Goal: Task Accomplishment & Management: Complete application form

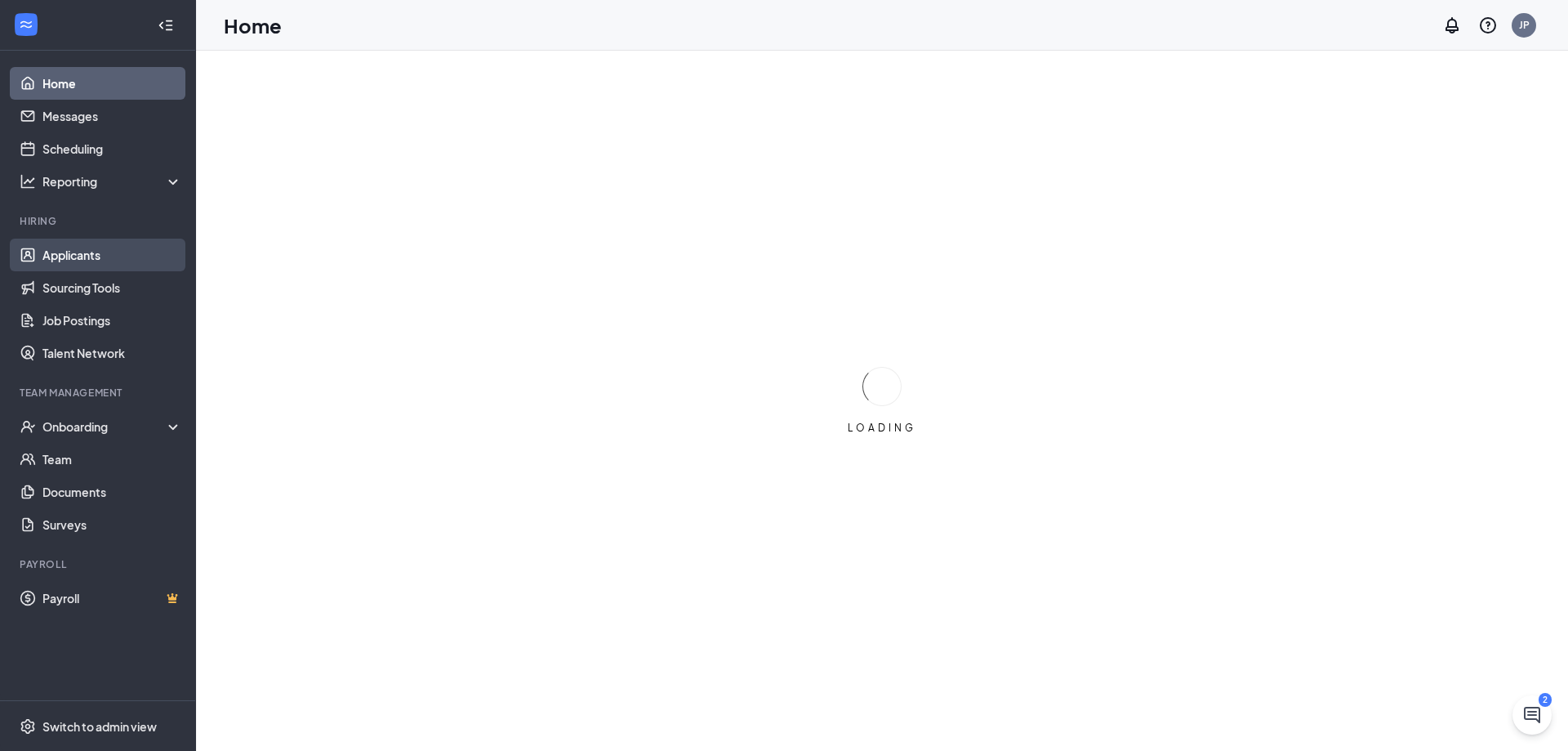
click at [84, 256] on link "Applicants" at bounding box center [112, 255] width 140 height 33
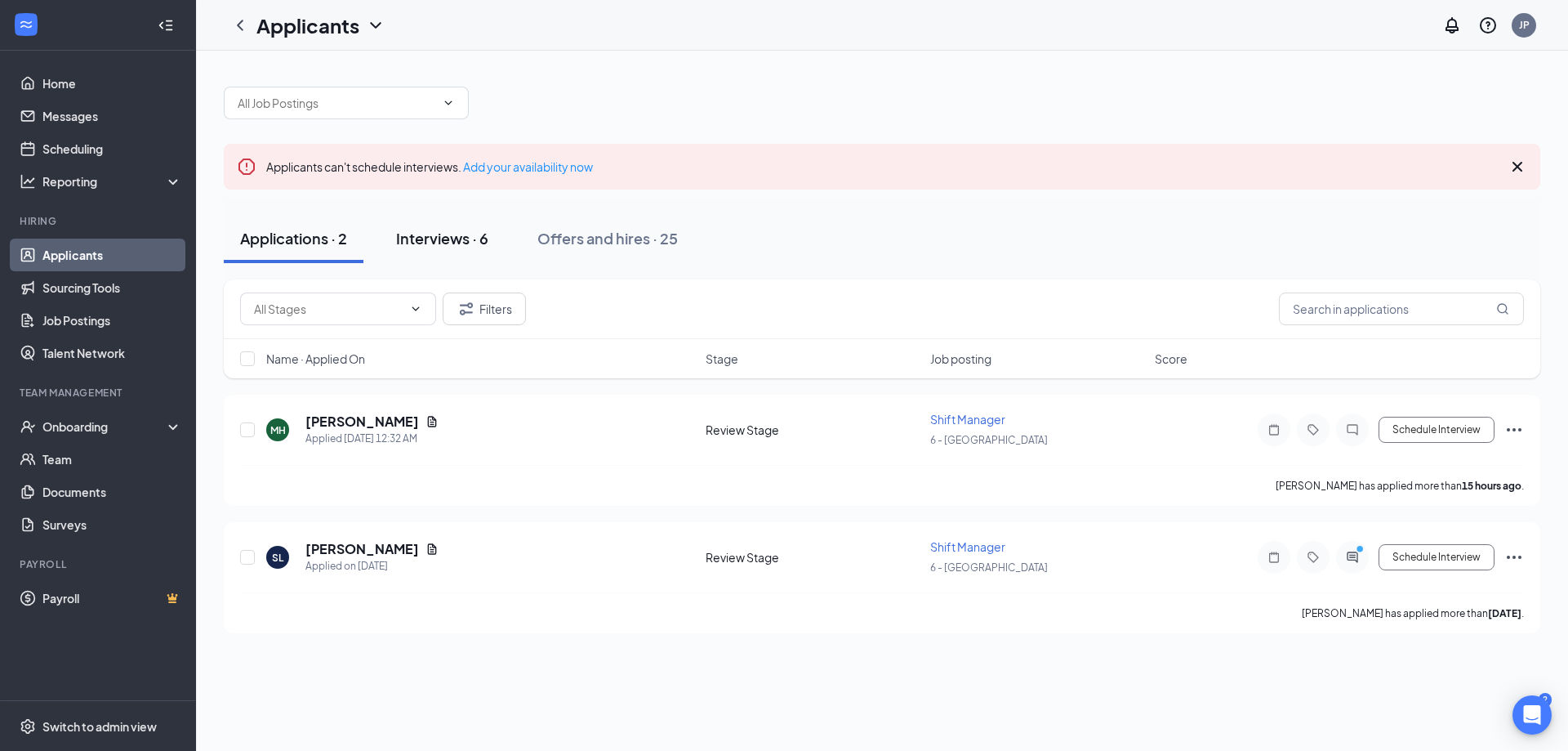
click at [460, 231] on div "Interviews · 6" at bounding box center [442, 238] width 92 height 20
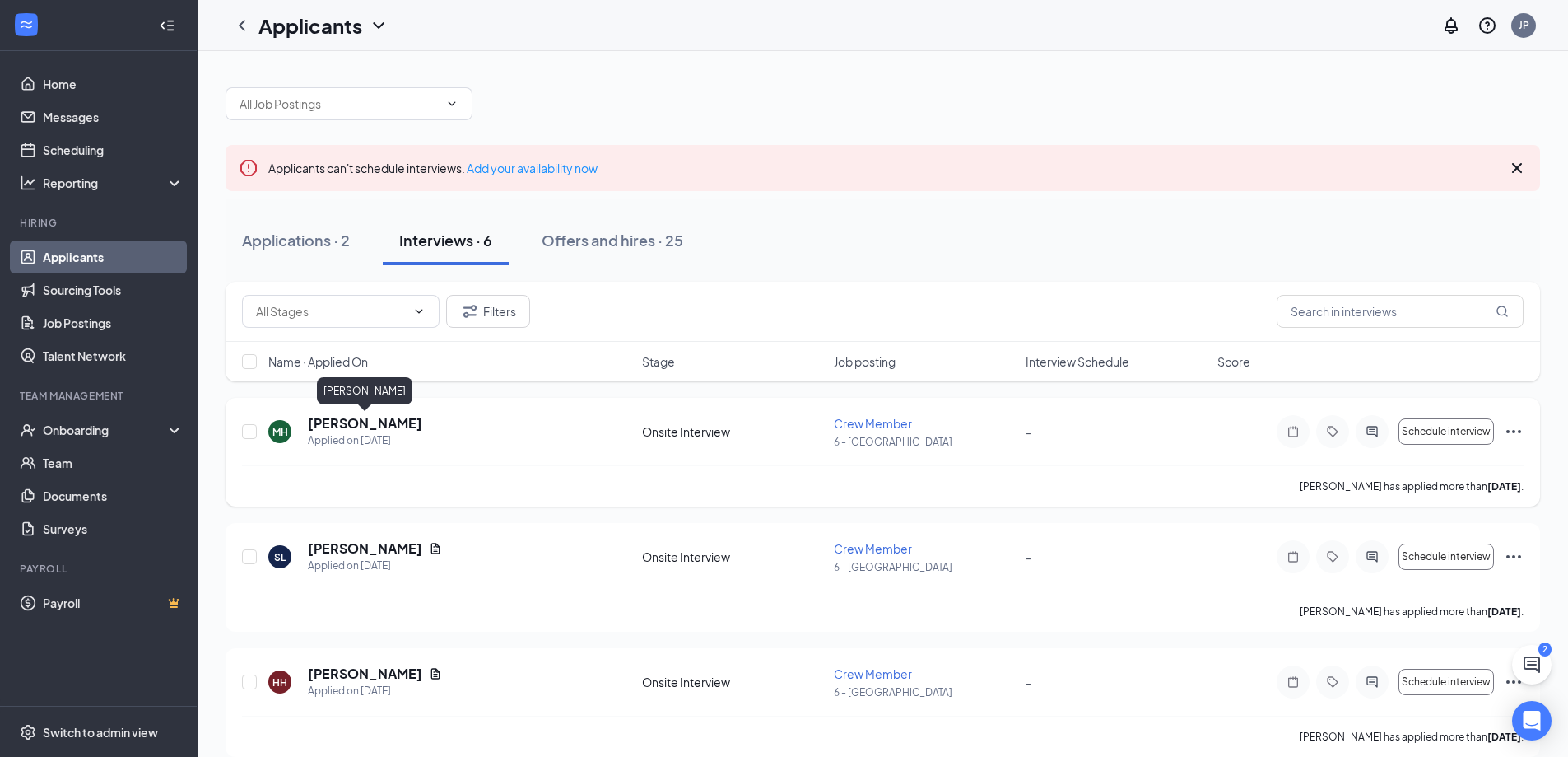
click at [354, 420] on h5 "[PERSON_NAME]" at bounding box center [365, 423] width 115 height 18
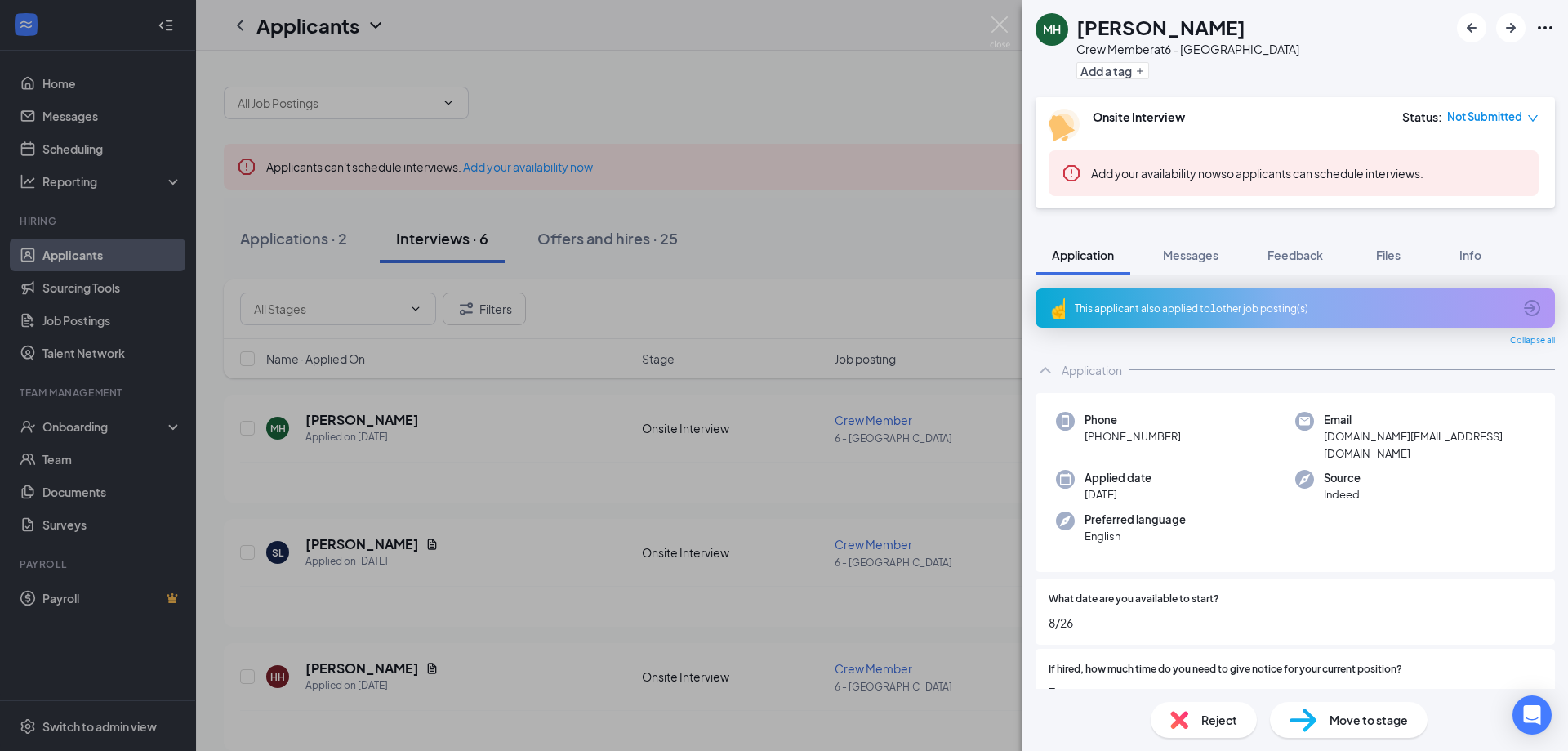
click at [1332, 716] on span "Move to stage" at bounding box center [1369, 719] width 79 height 18
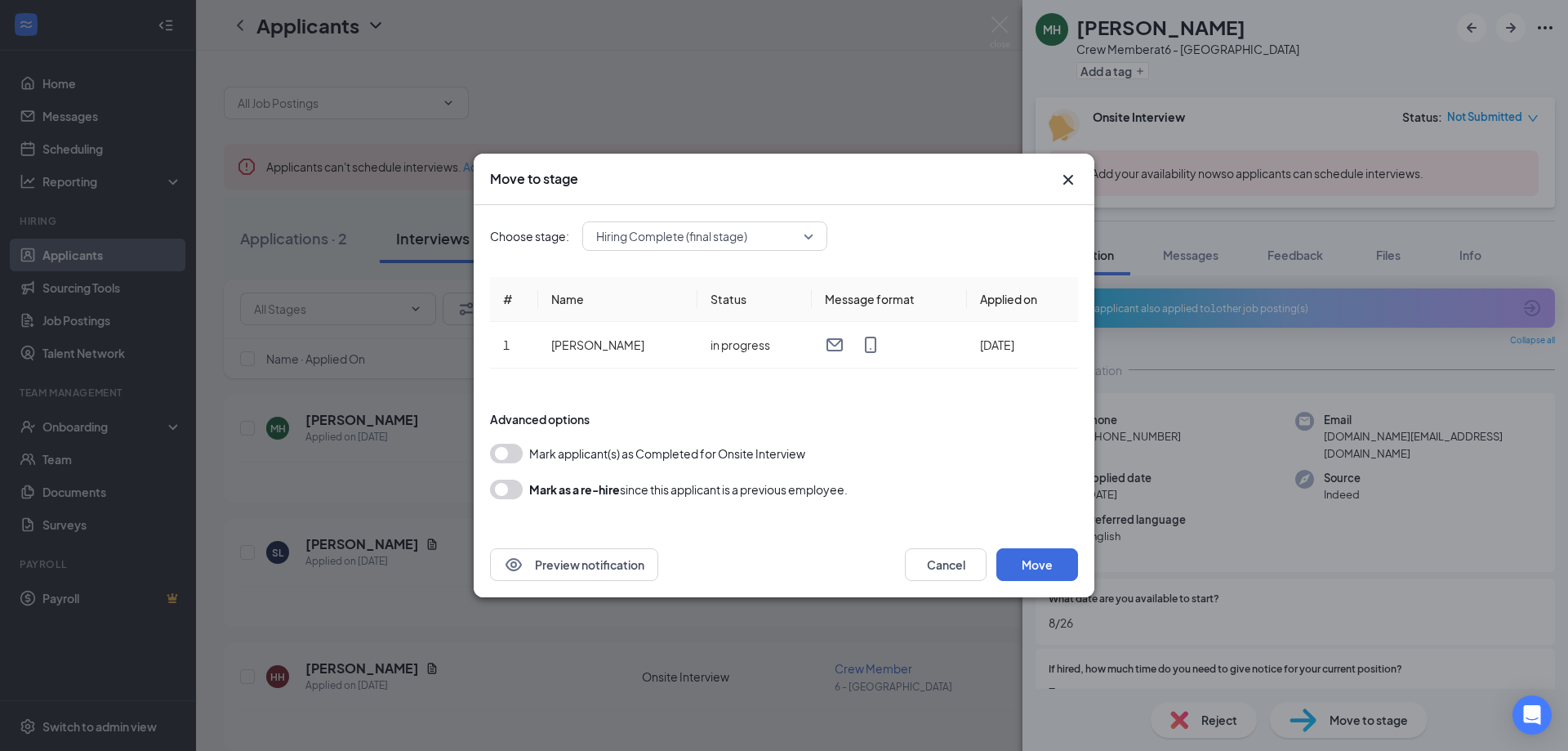
click at [505, 456] on button "button" at bounding box center [506, 453] width 33 height 19
click at [1044, 559] on button "Move" at bounding box center [1038, 564] width 82 height 33
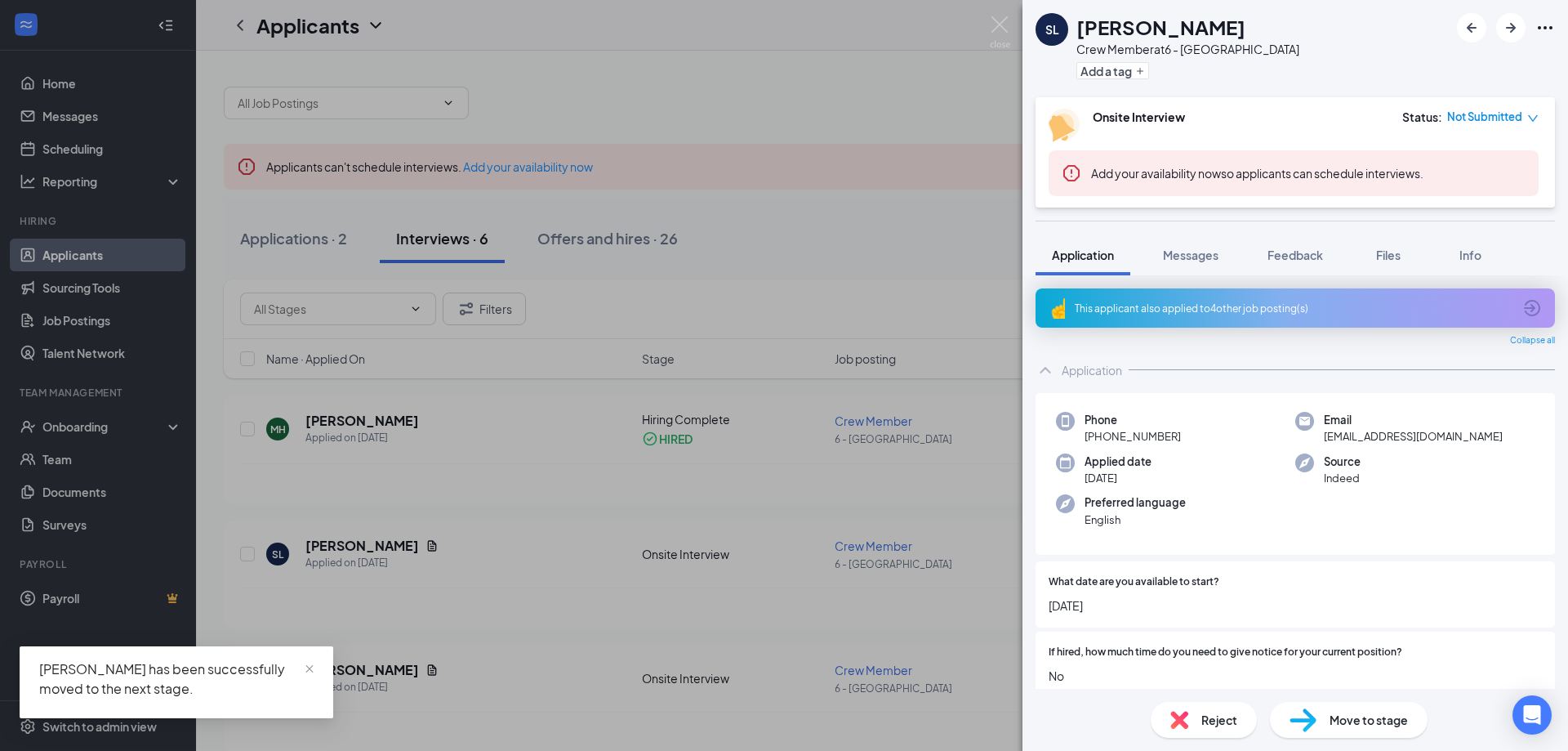
click at [66, 425] on div "SL [PERSON_NAME] Crew Member at 6 - [GEOGRAPHIC_DATA] Add a tag Onsite Intervie…" at bounding box center [784, 375] width 1568 height 751
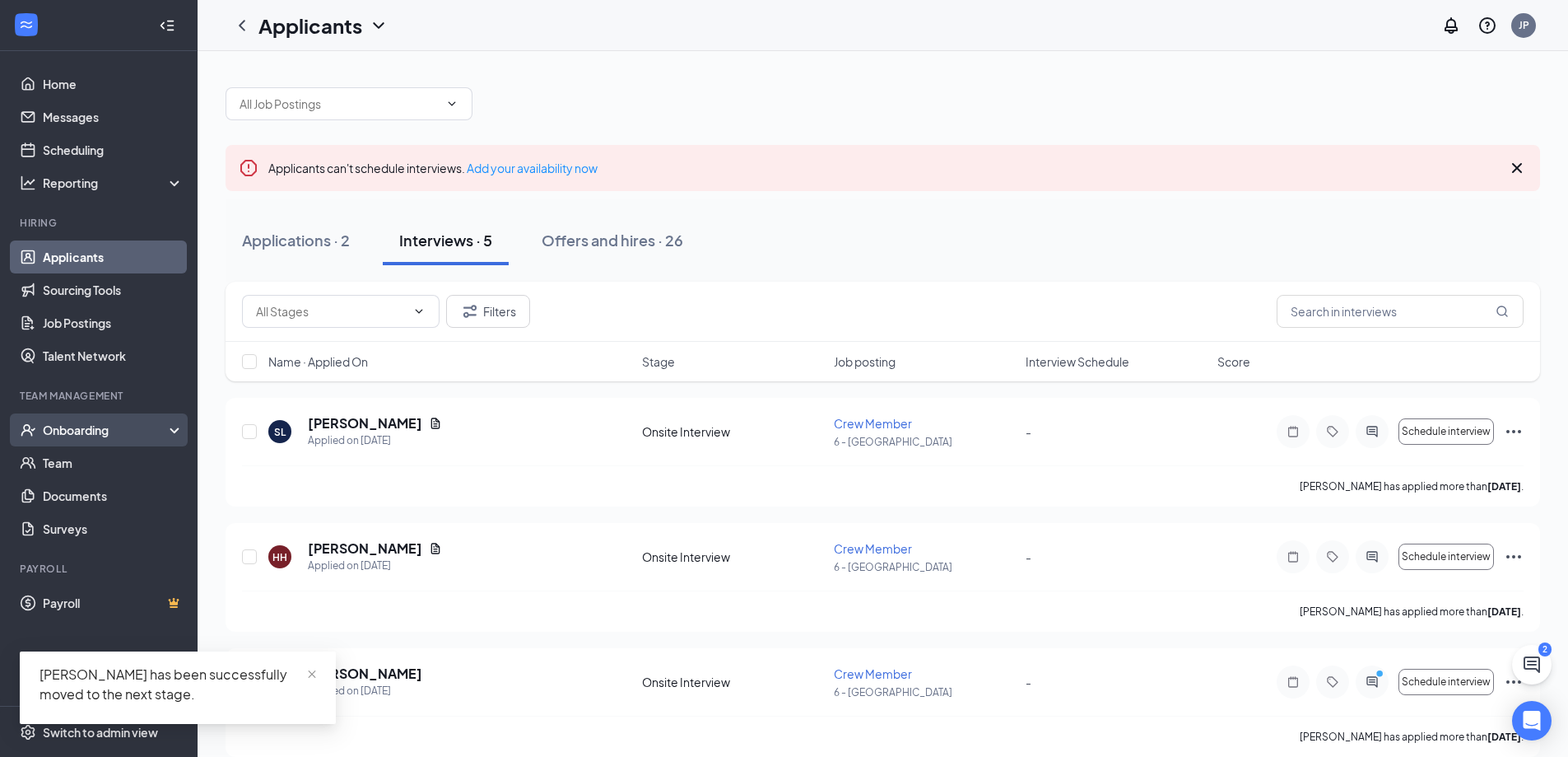
click at [83, 430] on div "Onboarding" at bounding box center [106, 430] width 127 height 17
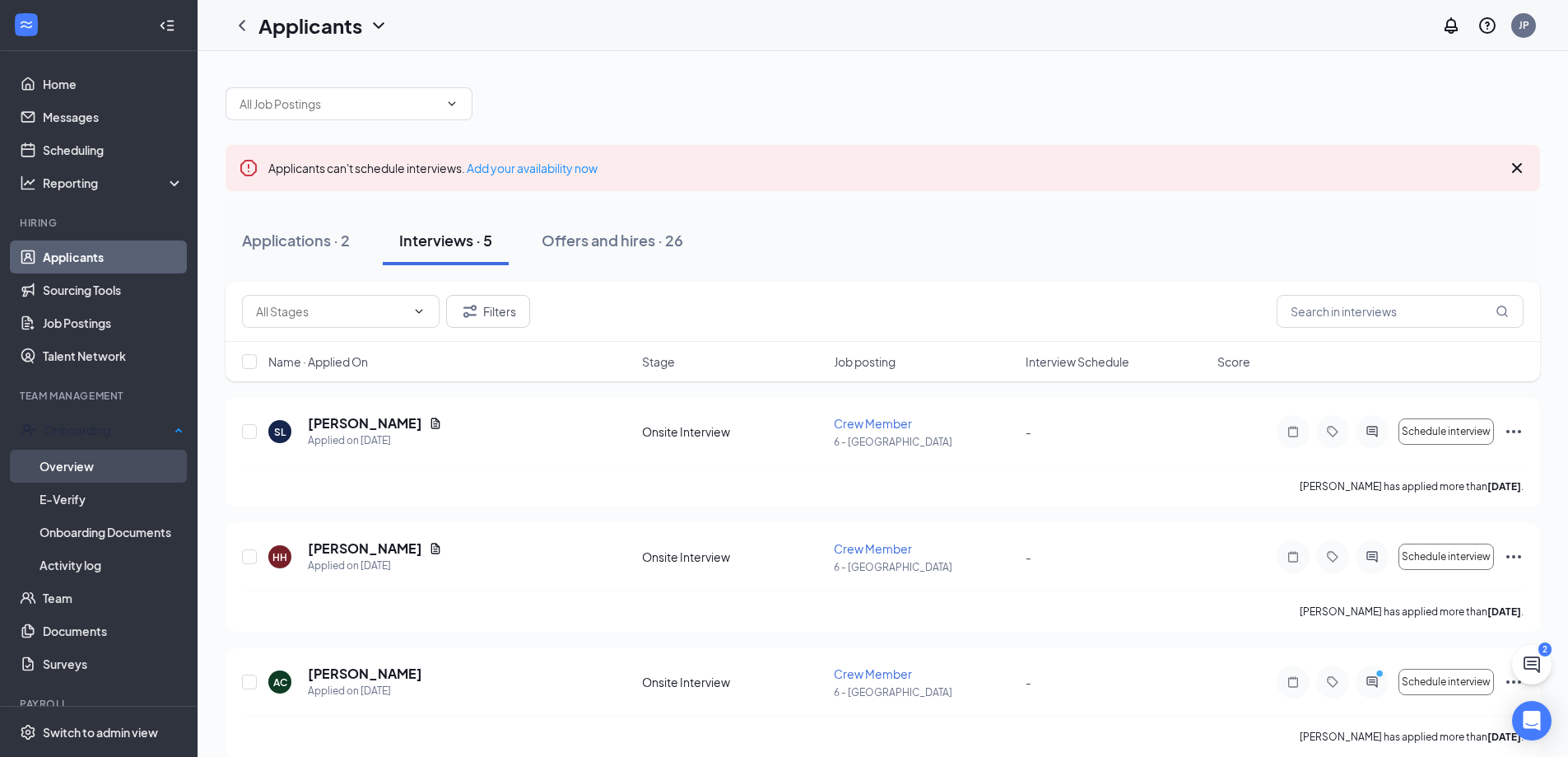
click at [94, 461] on link "Overview" at bounding box center [111, 466] width 144 height 33
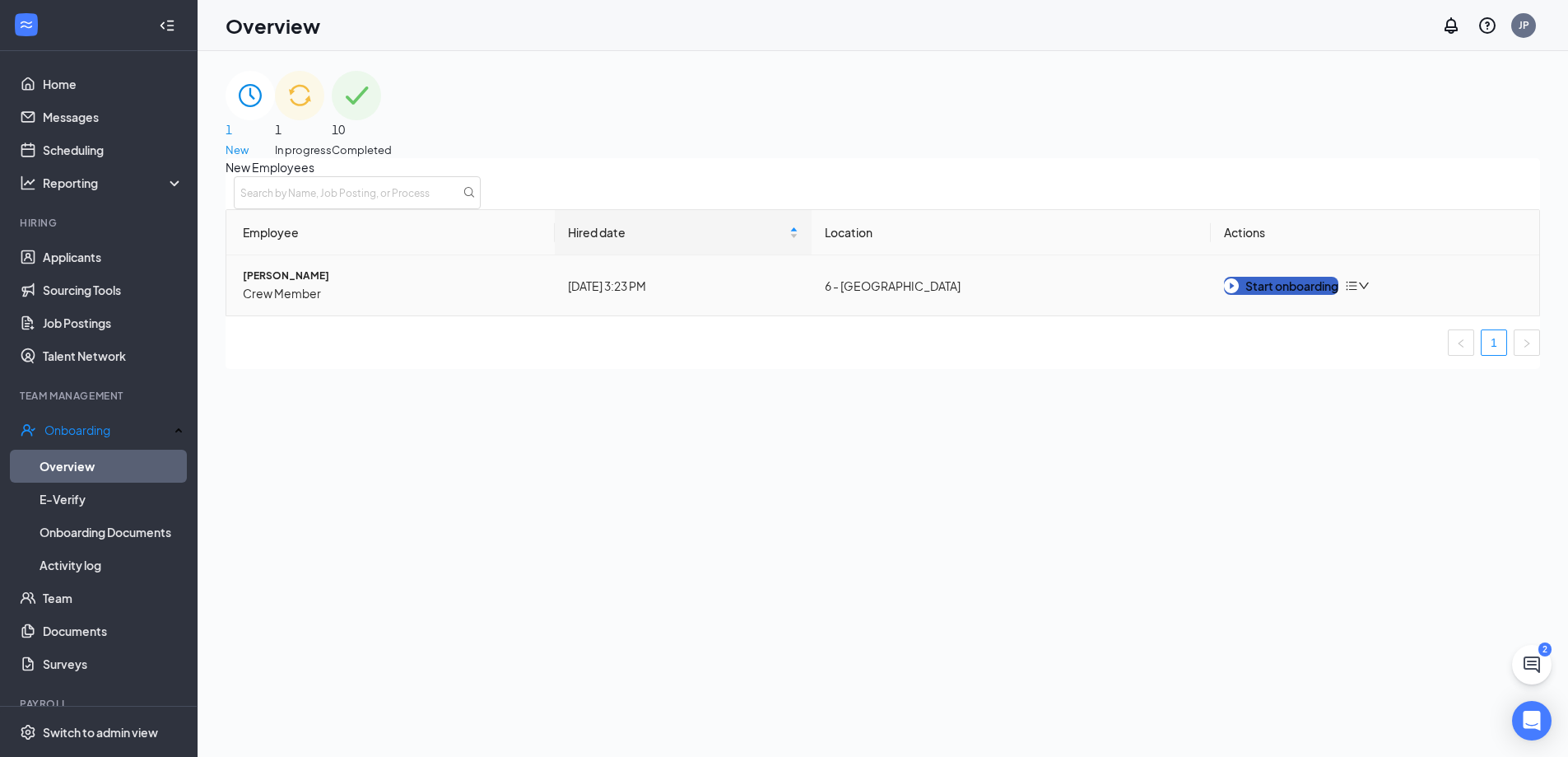
click at [1310, 295] on div "Start onboarding" at bounding box center [1281, 285] width 115 height 18
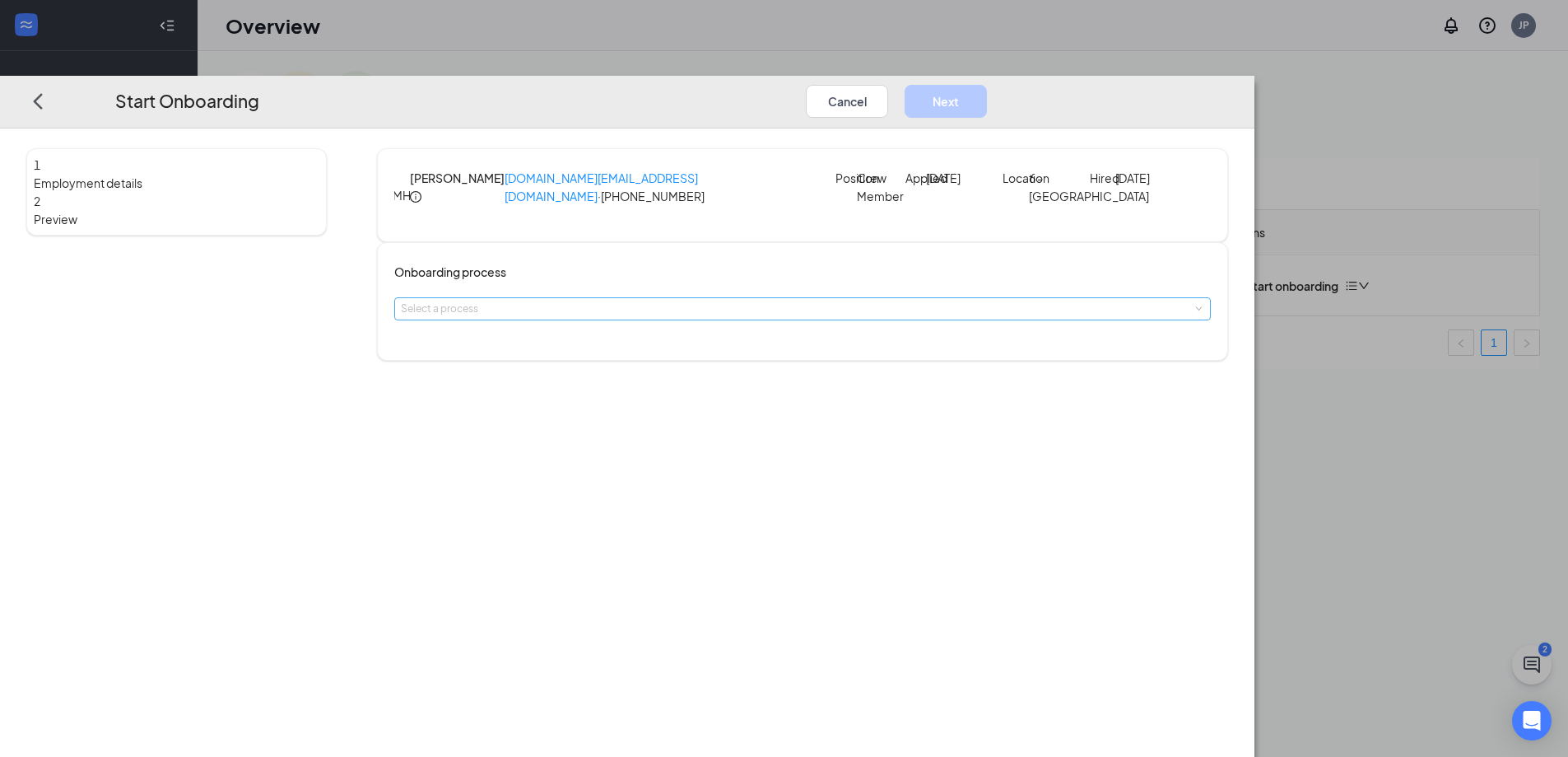
click at [797, 317] on div "Select a process" at bounding box center [799, 309] width 796 height 17
click at [787, 370] on li "General Onboarding Process" at bounding box center [687, 368] width 270 height 27
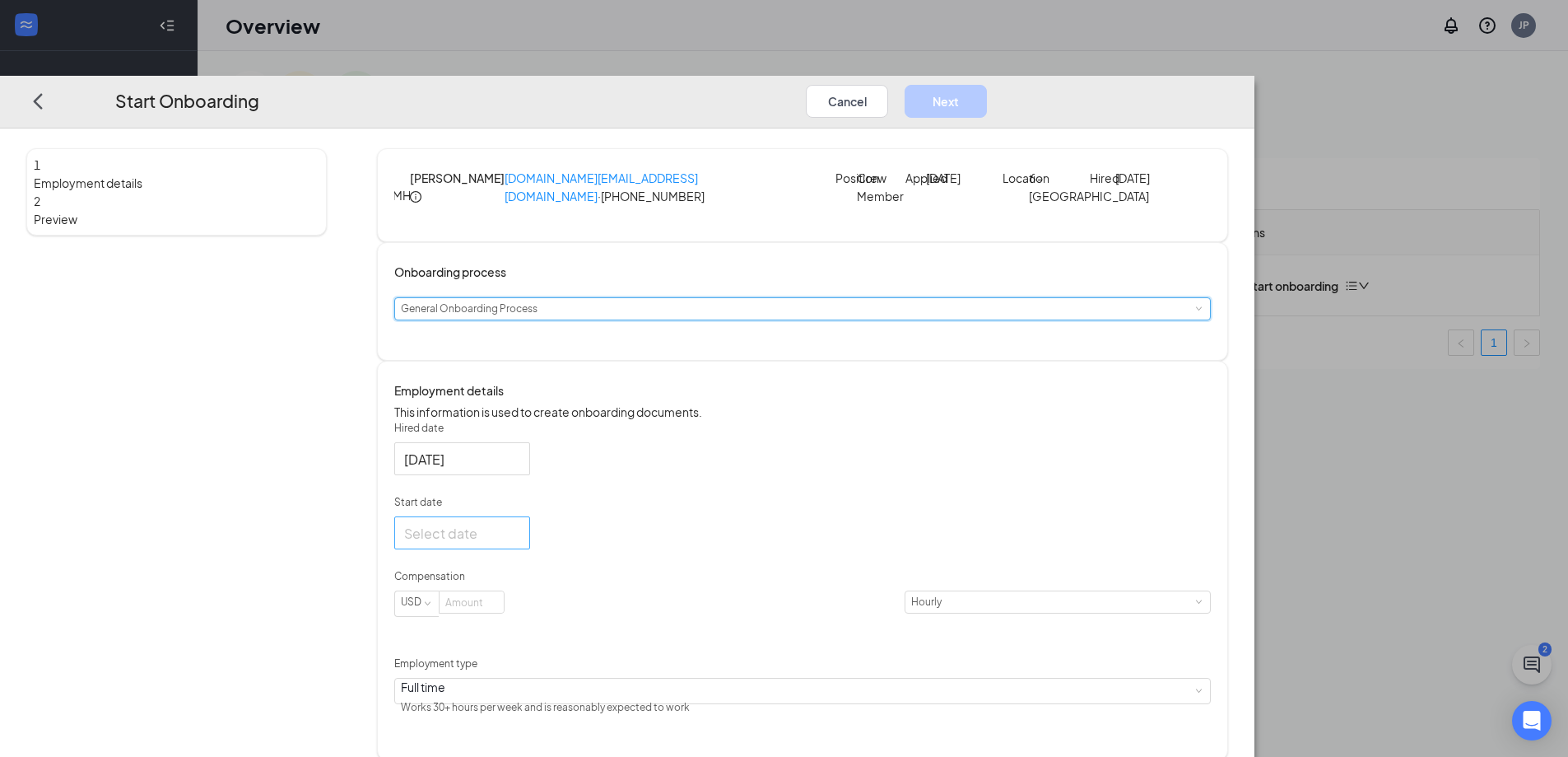
click at [520, 543] on div at bounding box center [462, 533] width 116 height 20
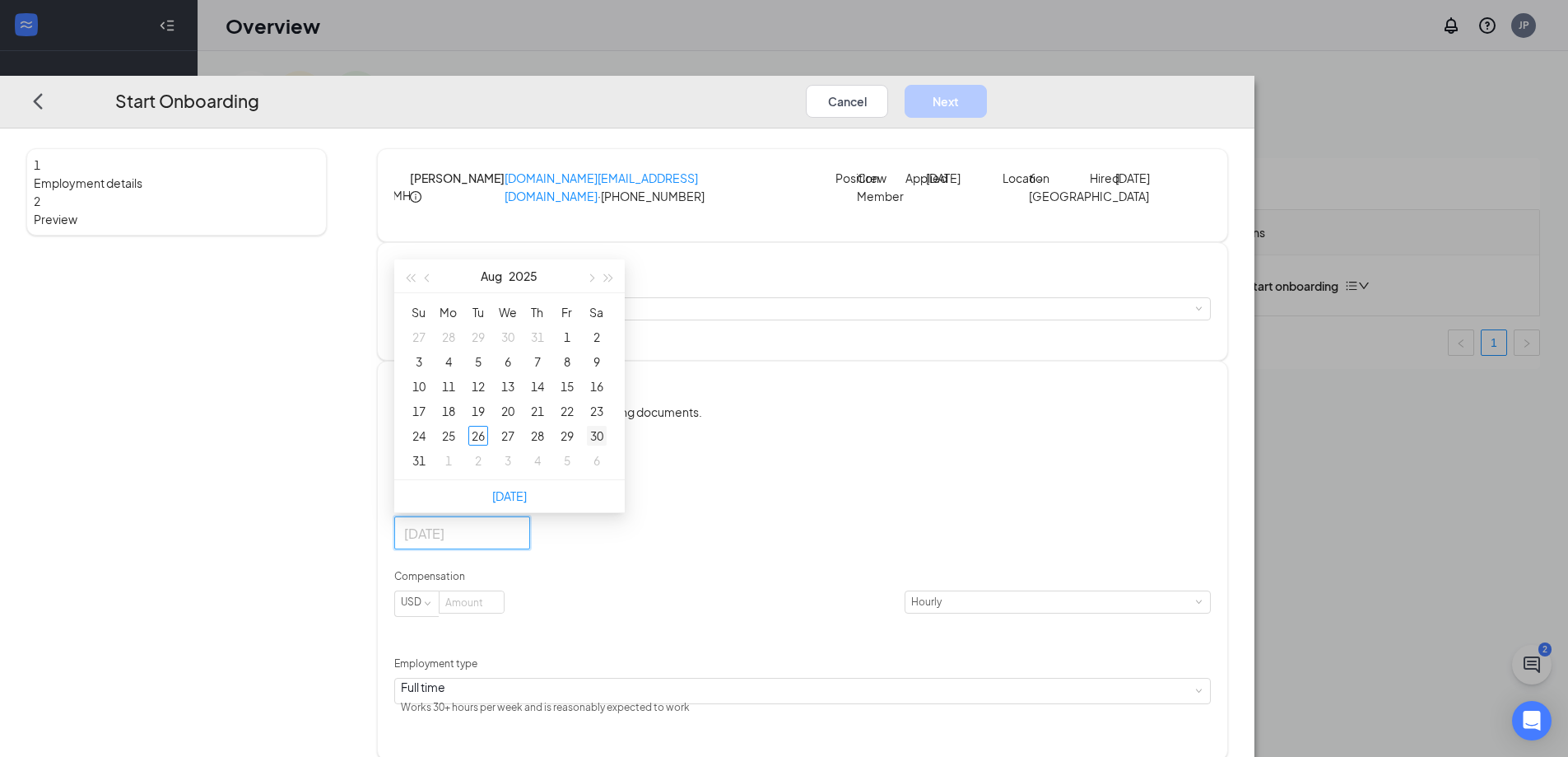
type input "[DATE]"
click at [606, 446] on div "30" at bounding box center [596, 435] width 19 height 19
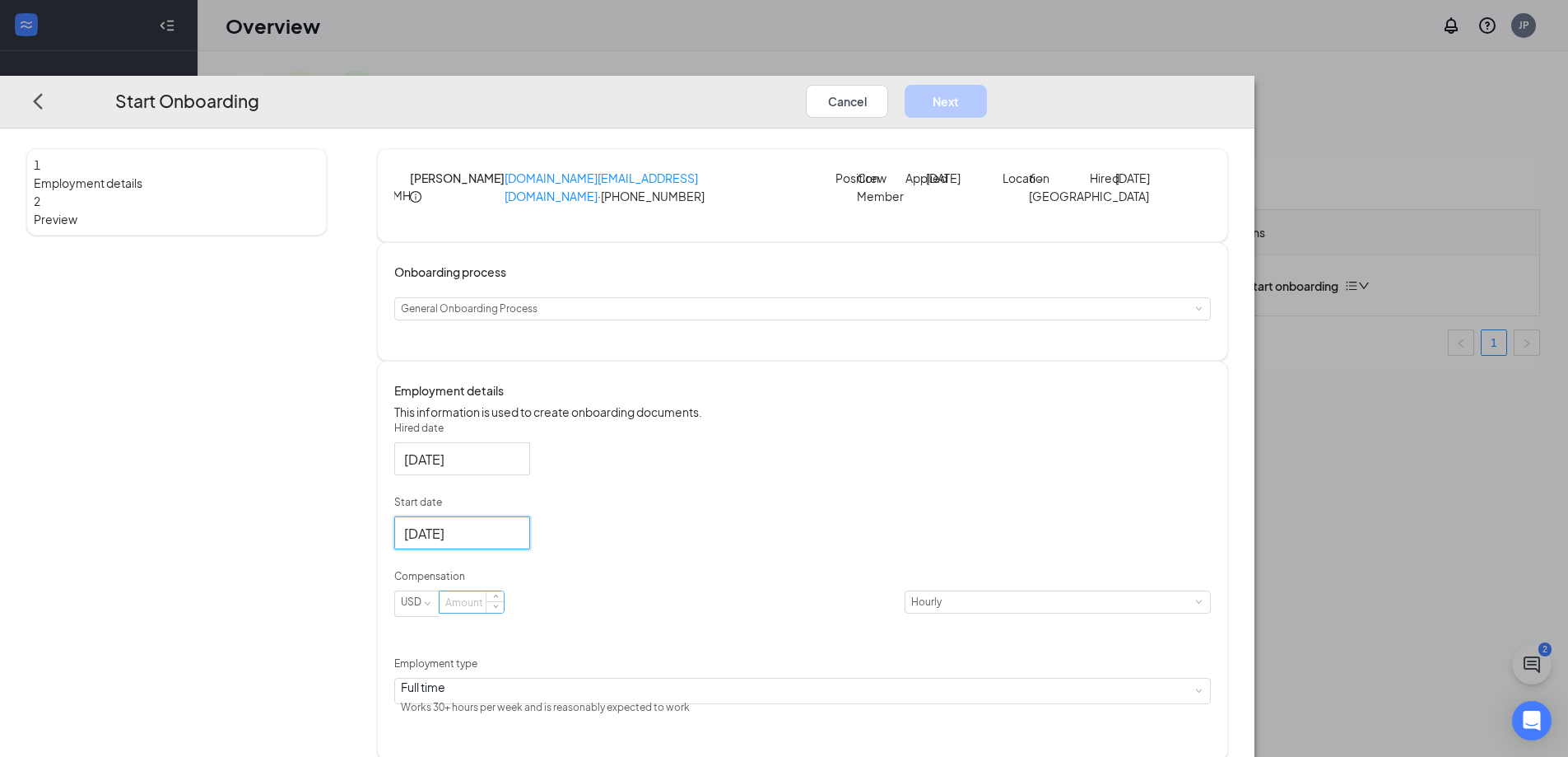
click at [504, 613] on input at bounding box center [471, 602] width 64 height 21
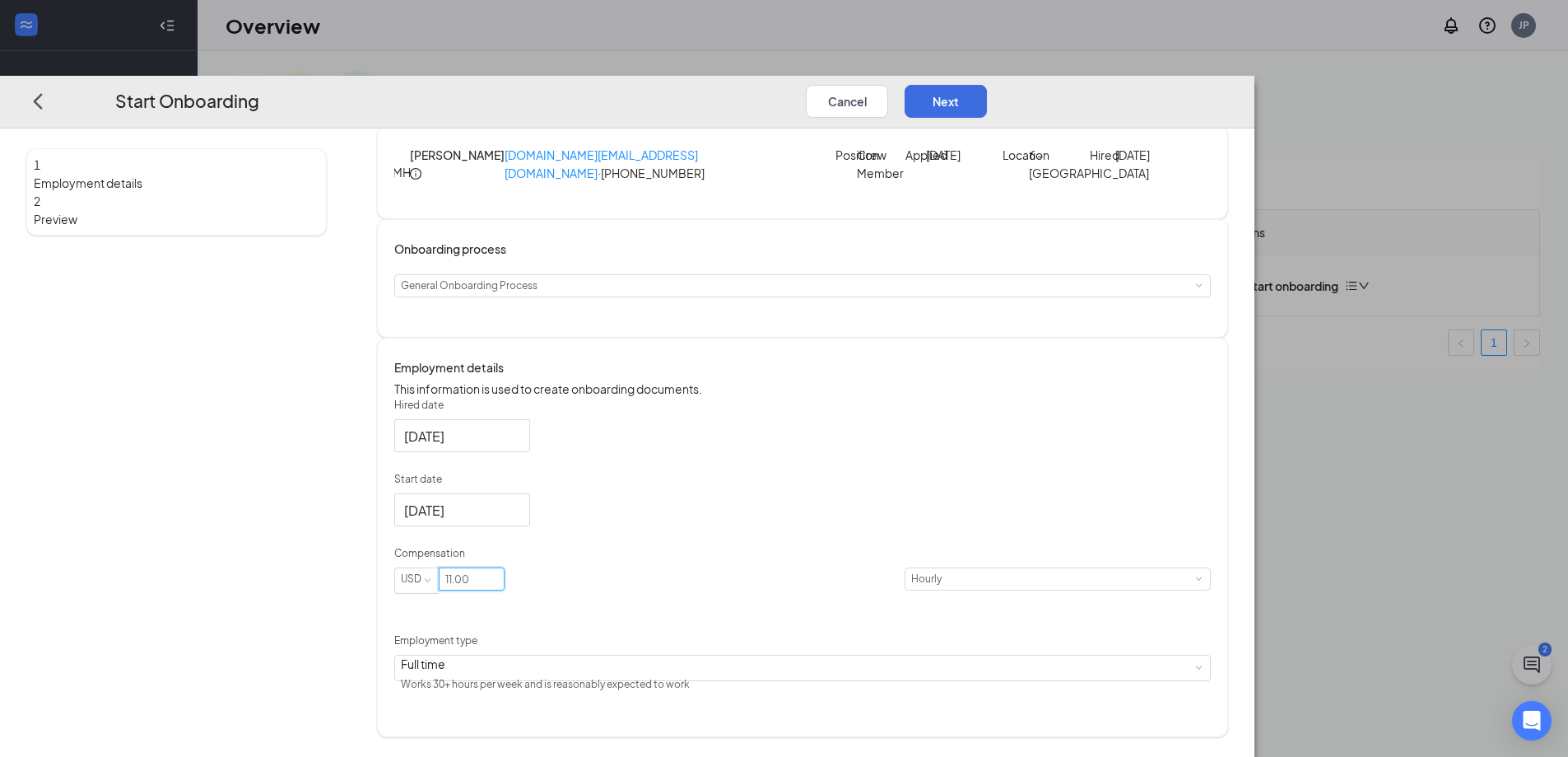
scroll to position [36, 0]
type input "11"
click at [987, 84] on button "Next" at bounding box center [946, 100] width 83 height 33
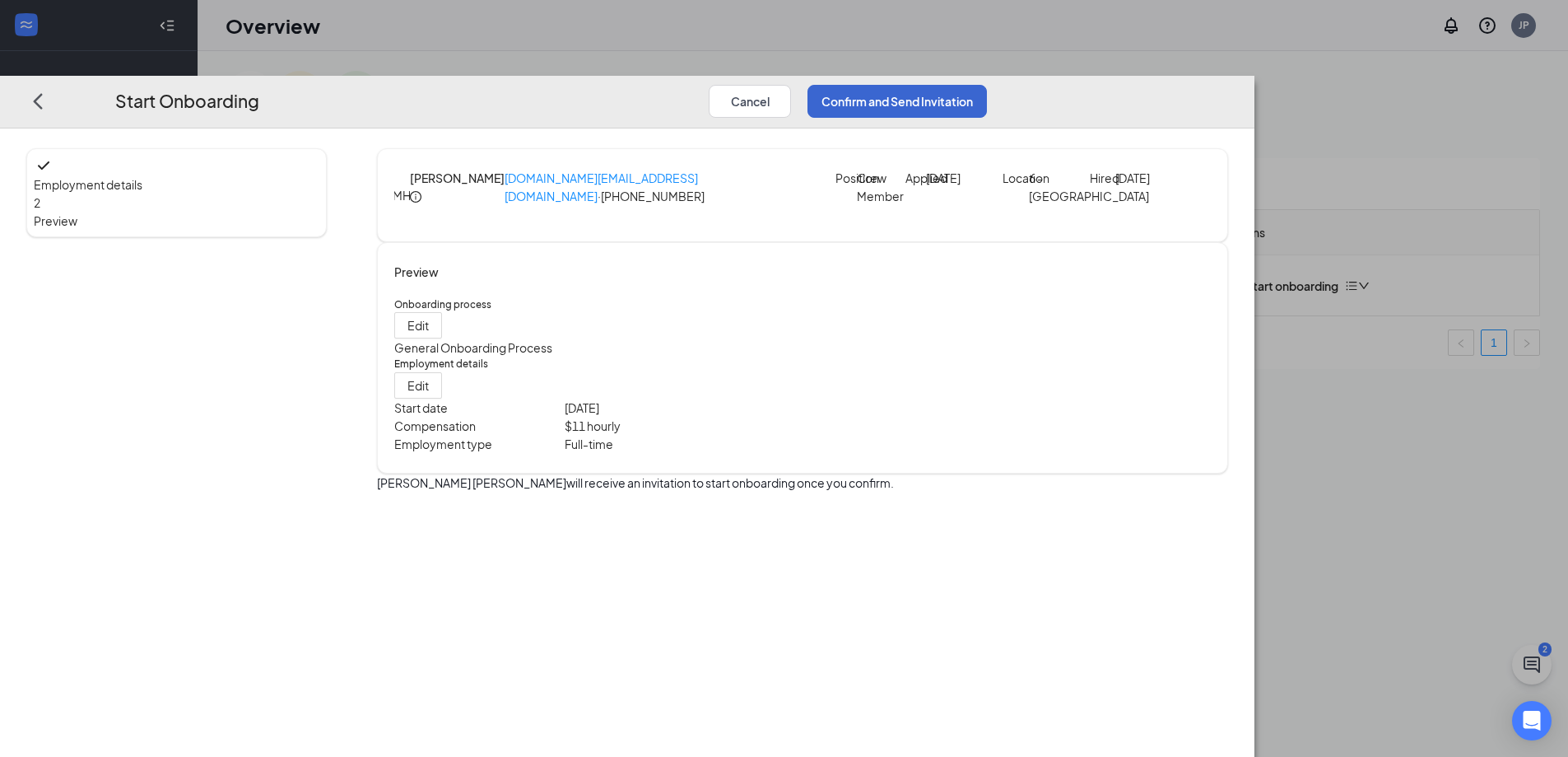
scroll to position [0, 0]
click at [987, 84] on button "Confirm and Send Invitation" at bounding box center [897, 100] width 180 height 33
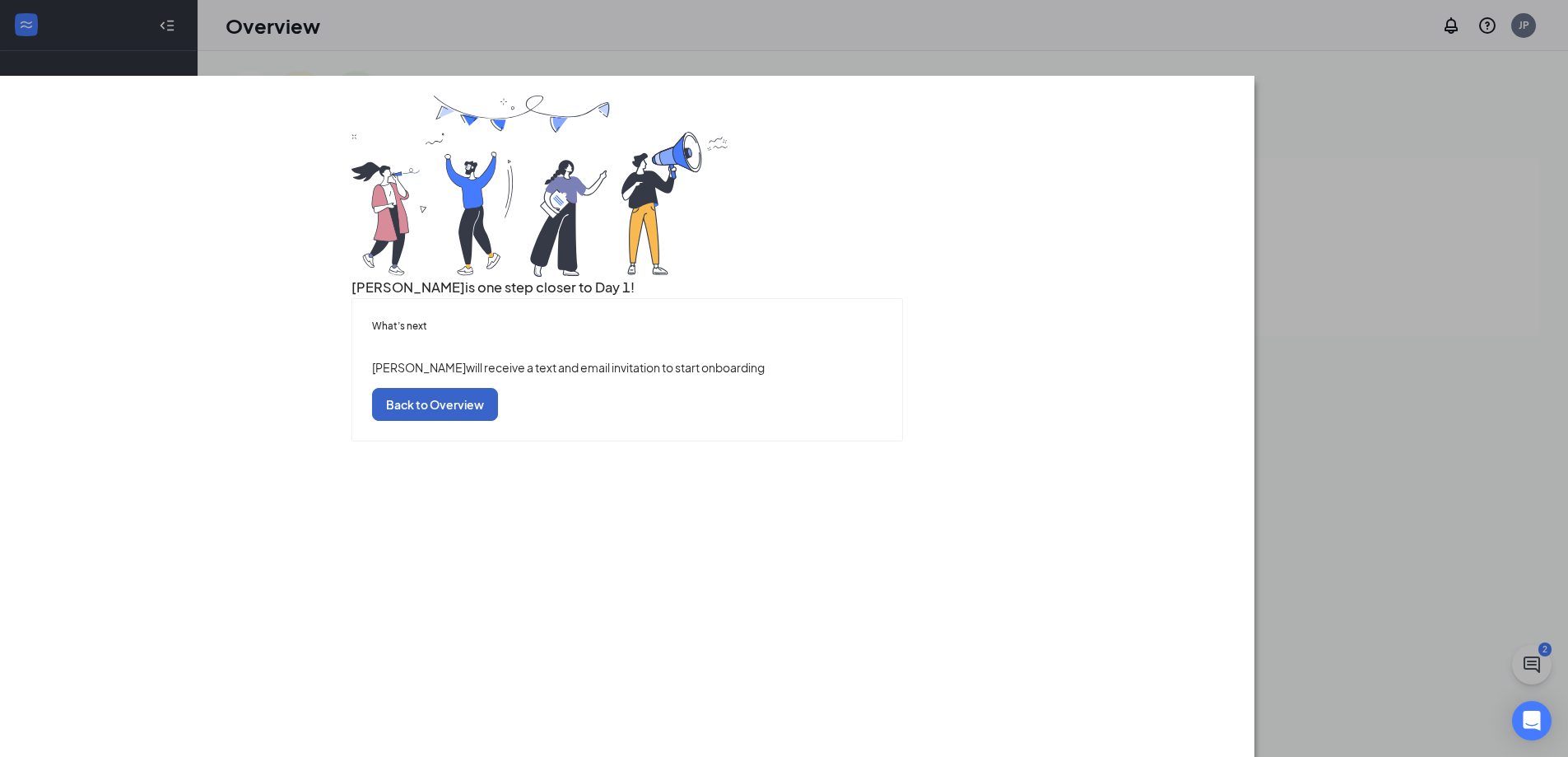
click at [498, 421] on button "Back to Overview" at bounding box center [434, 404] width 126 height 33
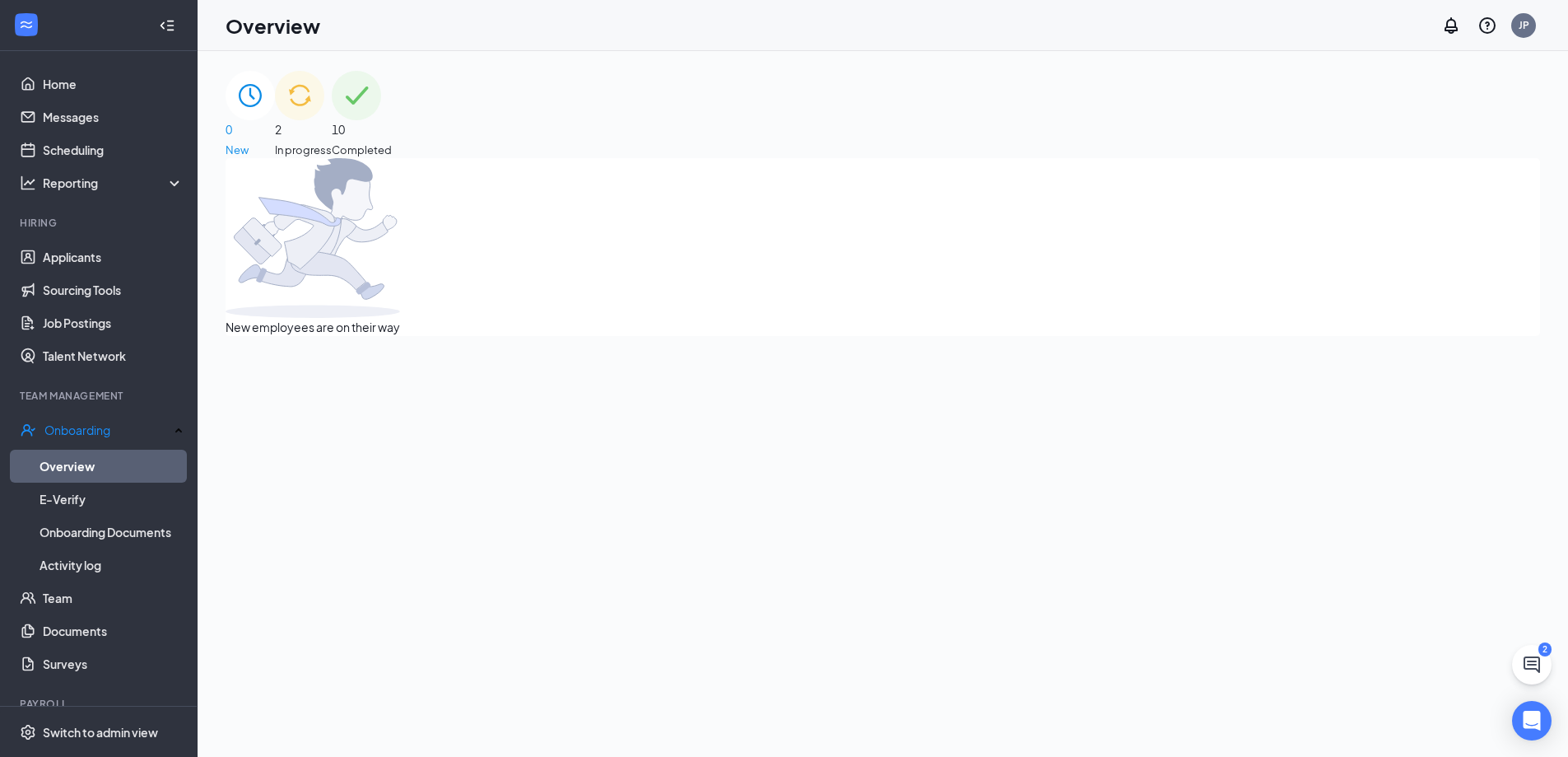
click at [331, 103] on div "2 In progress" at bounding box center [303, 114] width 57 height 87
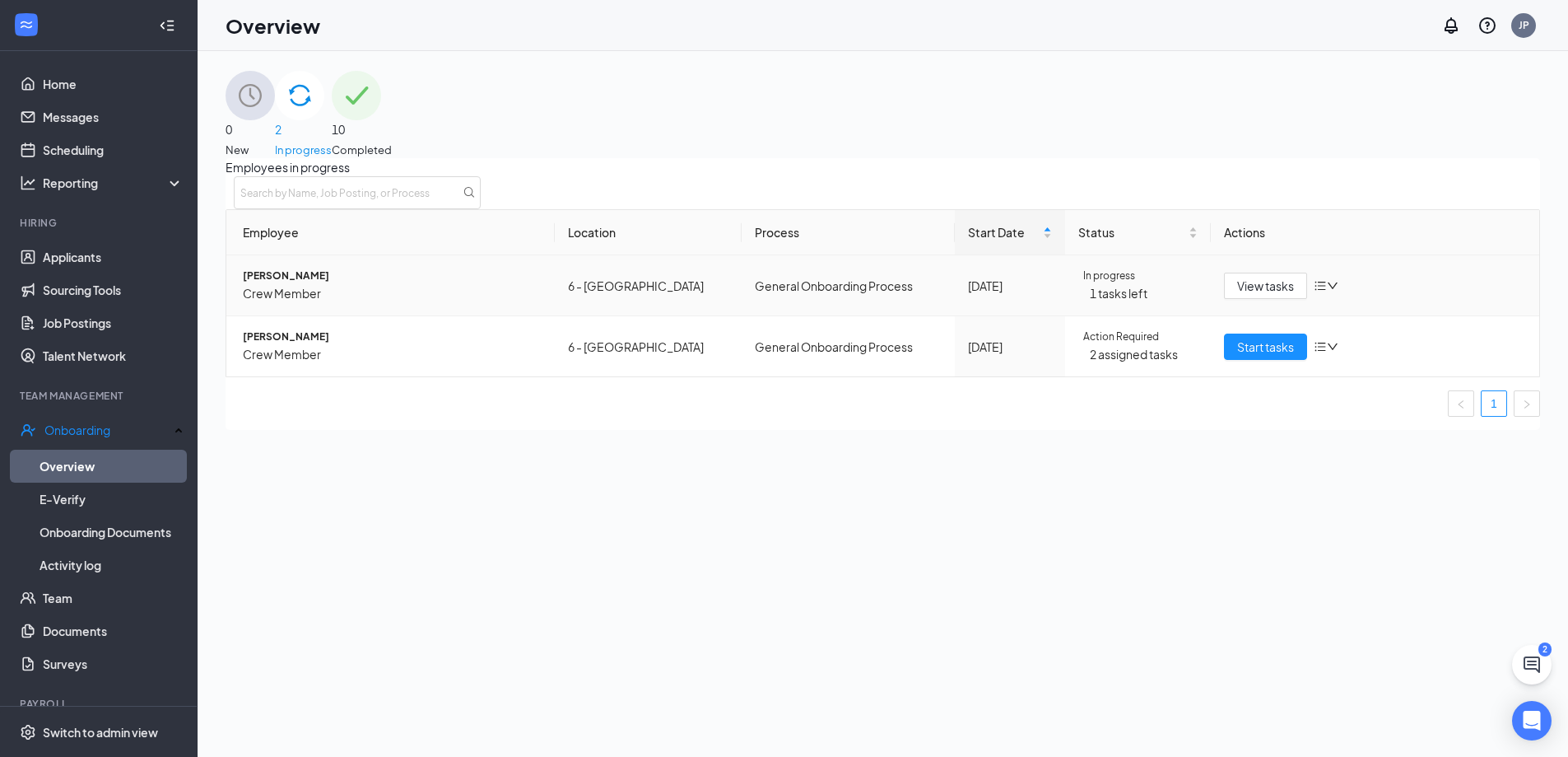
click at [312, 284] on span "[PERSON_NAME]" at bounding box center [392, 276] width 299 height 16
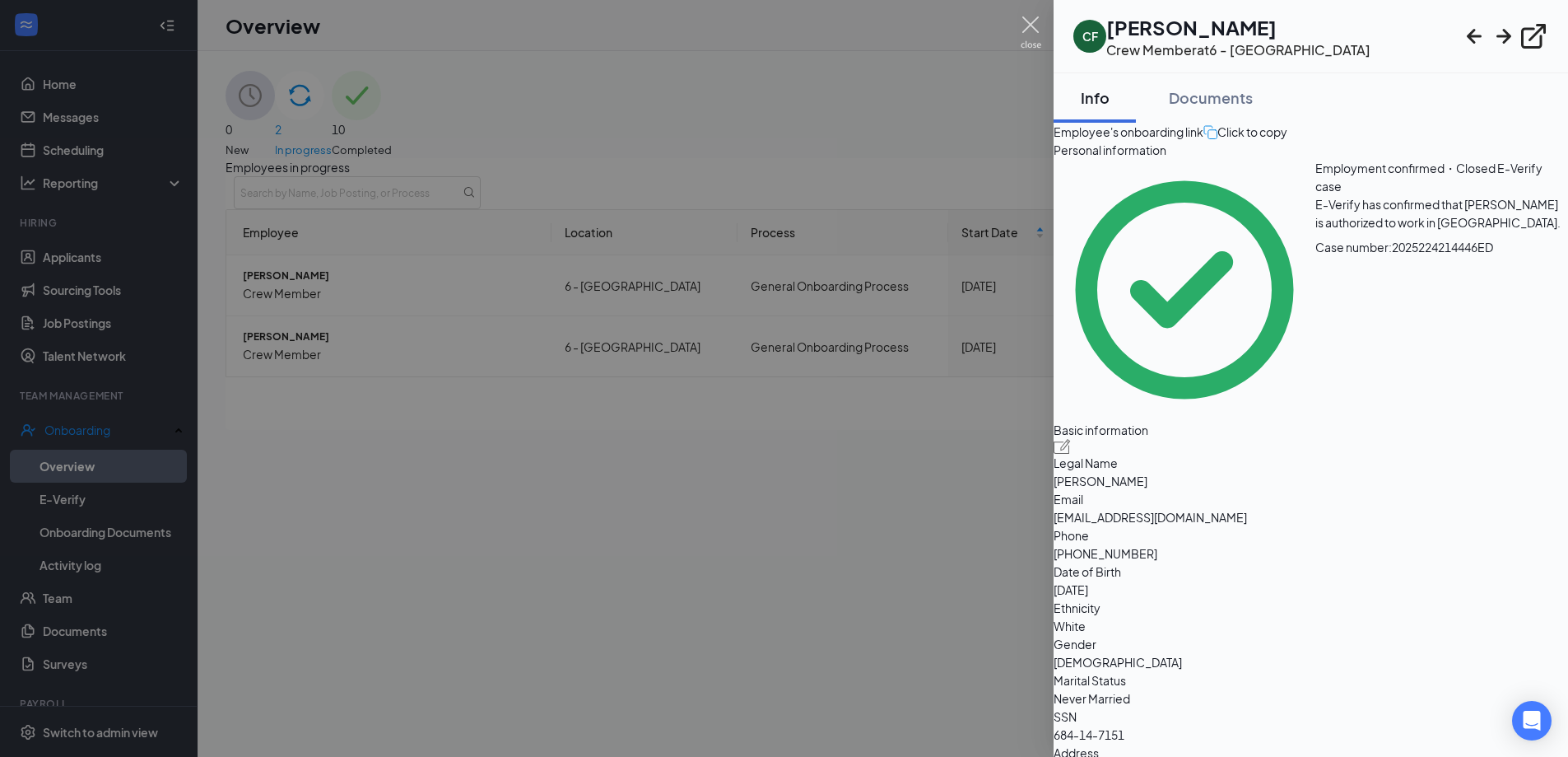
click at [1026, 26] on img at bounding box center [1031, 33] width 20 height 32
